Goal: Transaction & Acquisition: Purchase product/service

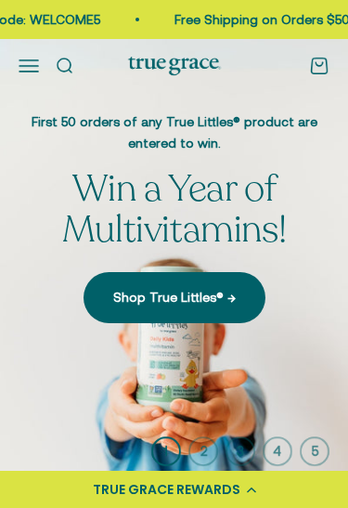
click at [33, 66] on button "Open navigation menu" at bounding box center [29, 66] width 20 height 20
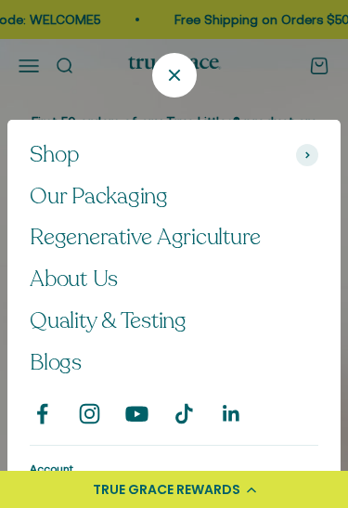
click at [49, 163] on span "Shop" at bounding box center [55, 155] width 50 height 27
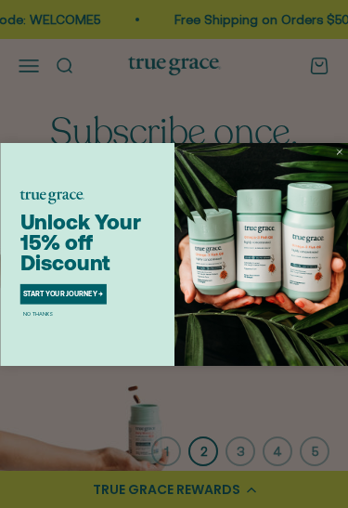
click at [332, 154] on img "POPUP Form" at bounding box center [262, 254] width 175 height 223
click at [338, 153] on circle "Close dialog" at bounding box center [338, 151] width 11 height 11
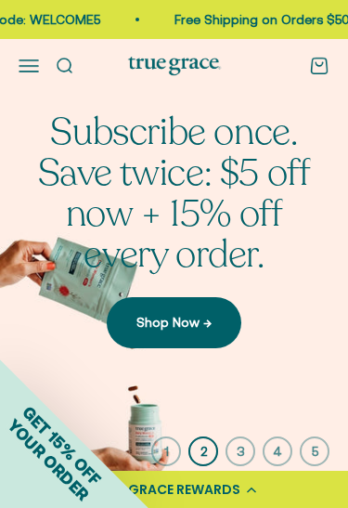
click at [20, 56] on button "Open navigation menu" at bounding box center [29, 66] width 20 height 20
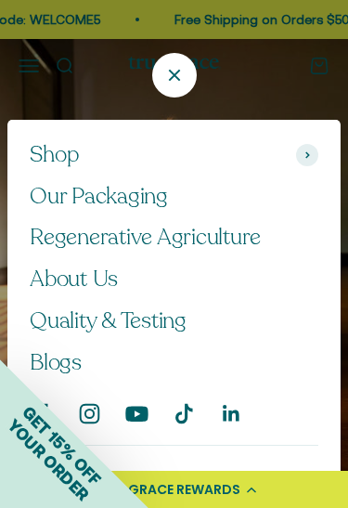
click at [59, 162] on span "Shop" at bounding box center [55, 155] width 50 height 27
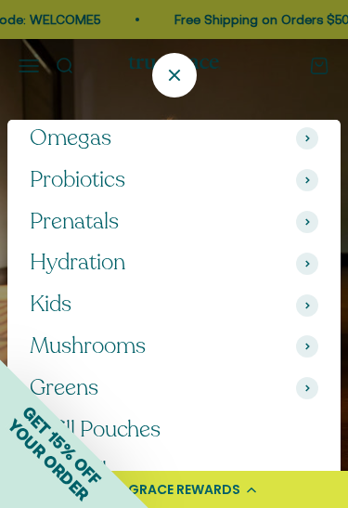
scroll to position [93, 0]
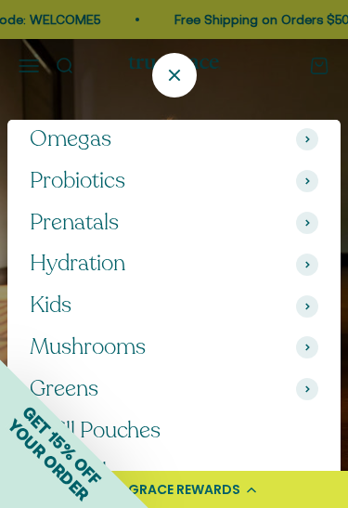
click at [309, 304] on icon at bounding box center [308, 306] width 5 height 7
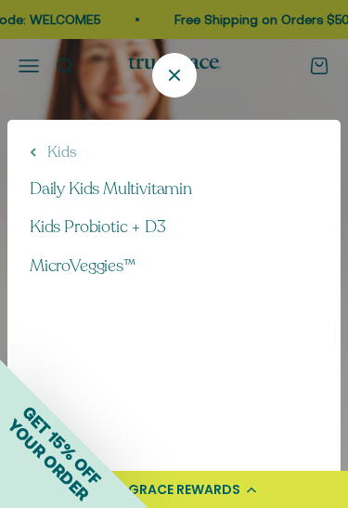
click at [35, 153] on icon at bounding box center [33, 152] width 7 height 9
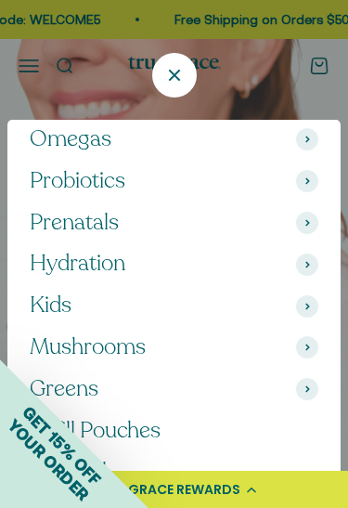
click at [306, 220] on icon at bounding box center [308, 222] width 5 height 7
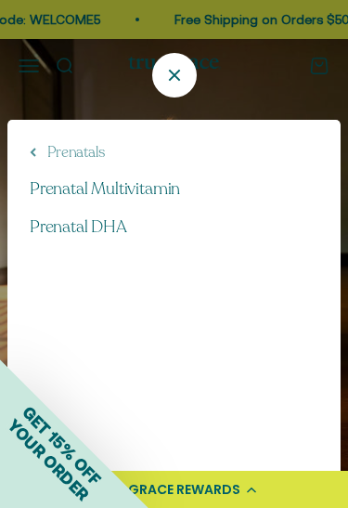
click at [36, 151] on button "Prenatals" at bounding box center [67, 152] width 75 height 20
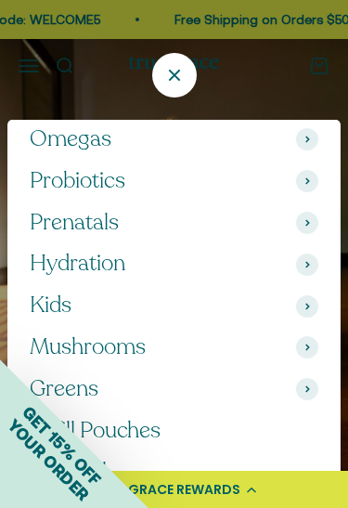
click at [181, 79] on icon "Close" at bounding box center [174, 75] width 22 height 22
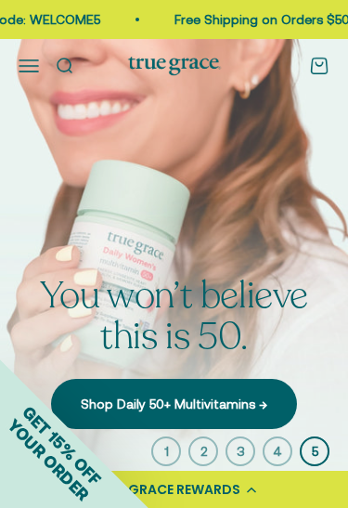
click at [22, 61] on button "Open navigation menu" at bounding box center [29, 66] width 20 height 20
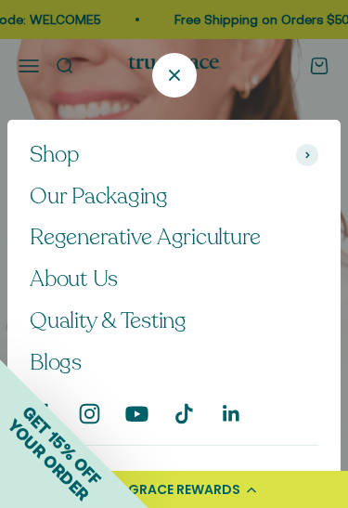
scroll to position [0, 0]
click at [317, 158] on span at bounding box center [307, 155] width 22 height 22
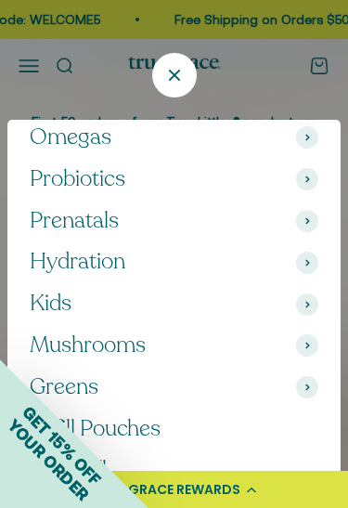
scroll to position [93, 0]
